Goal: Check status: Check status

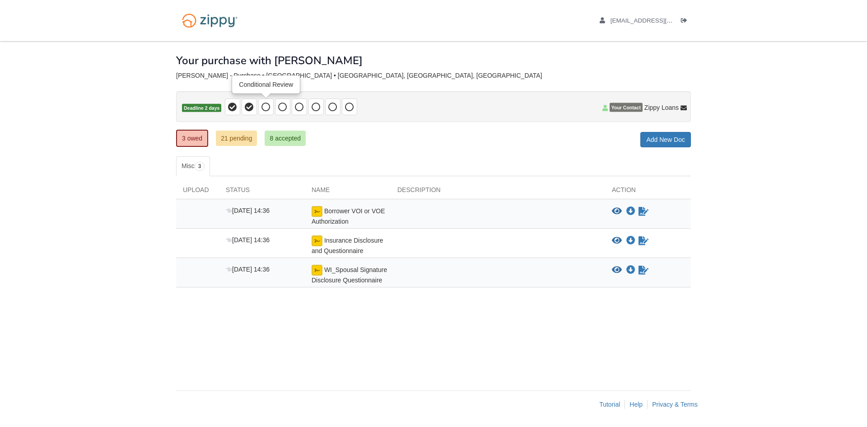
click at [263, 104] on icon at bounding box center [265, 107] width 9 height 9
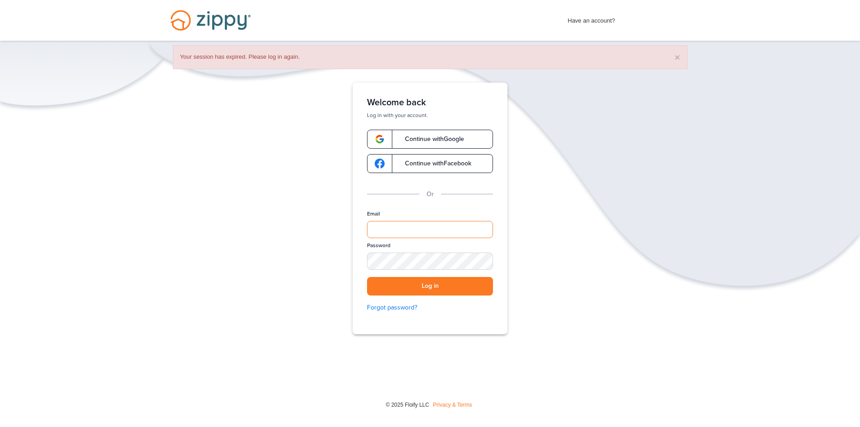
click at [463, 231] on input "Email" at bounding box center [430, 229] width 126 height 17
type input "**********"
click at [367, 277] on button "Log in" at bounding box center [430, 286] width 126 height 19
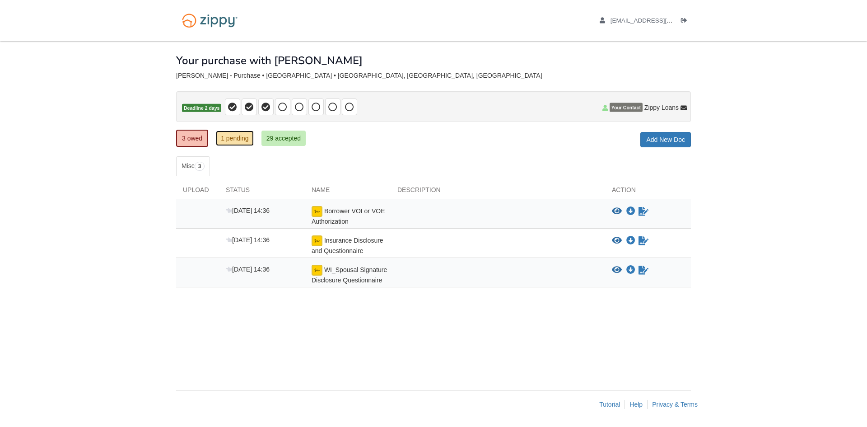
click at [242, 143] on link "1 pending" at bounding box center [235, 138] width 38 height 15
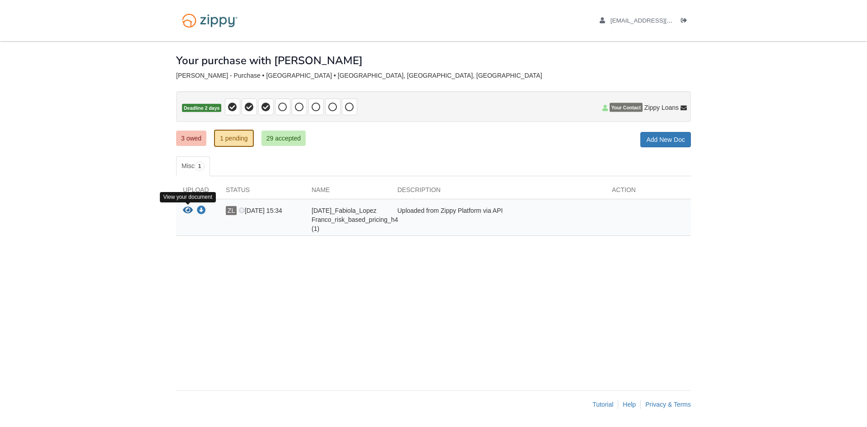
click at [187, 210] on icon "View 09-29-2025_Fabiola_Lopez Franco_risk_based_pricing_h4 (1)" at bounding box center [188, 210] width 10 height 9
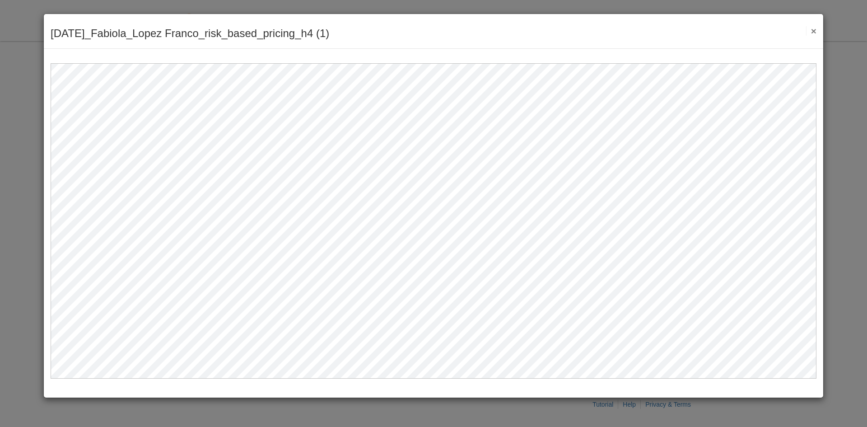
click at [811, 28] on button "×" at bounding box center [811, 30] width 10 height 9
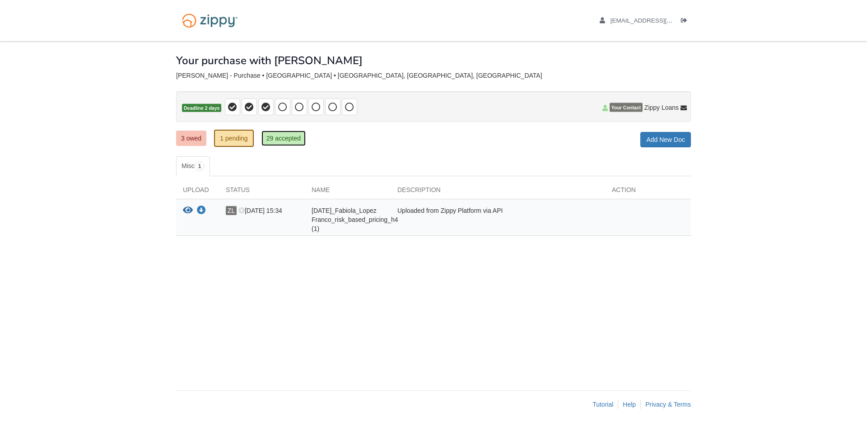
click at [281, 137] on link "29 accepted" at bounding box center [283, 138] width 44 height 15
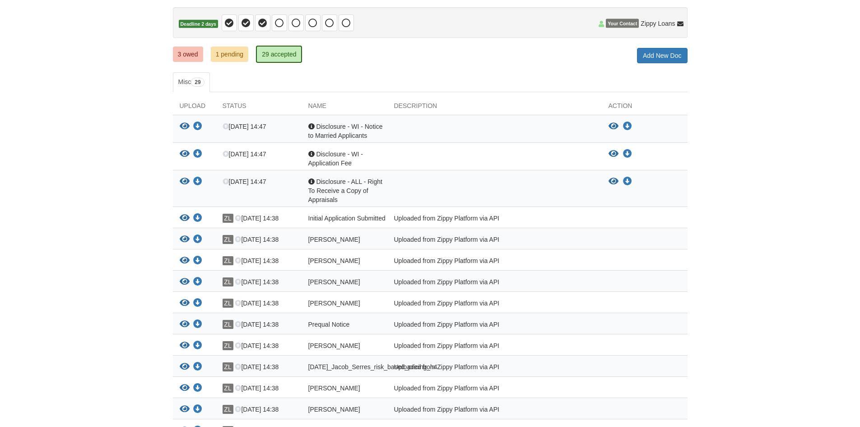
scroll to position [57, 0]
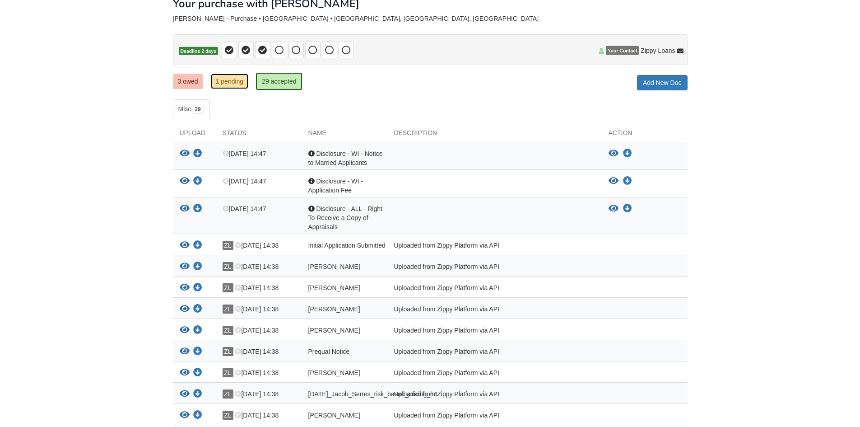
click at [224, 84] on link "1 pending" at bounding box center [230, 81] width 38 height 15
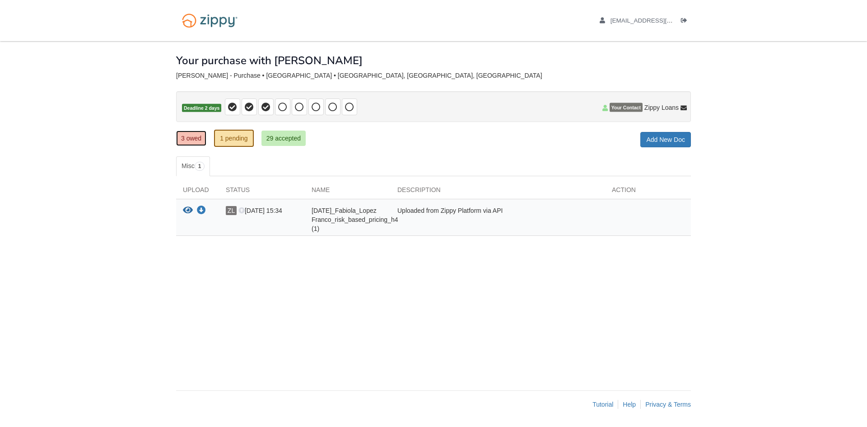
click at [193, 142] on link "3 owed" at bounding box center [191, 138] width 30 height 15
